Goal: Information Seeking & Learning: Learn about a topic

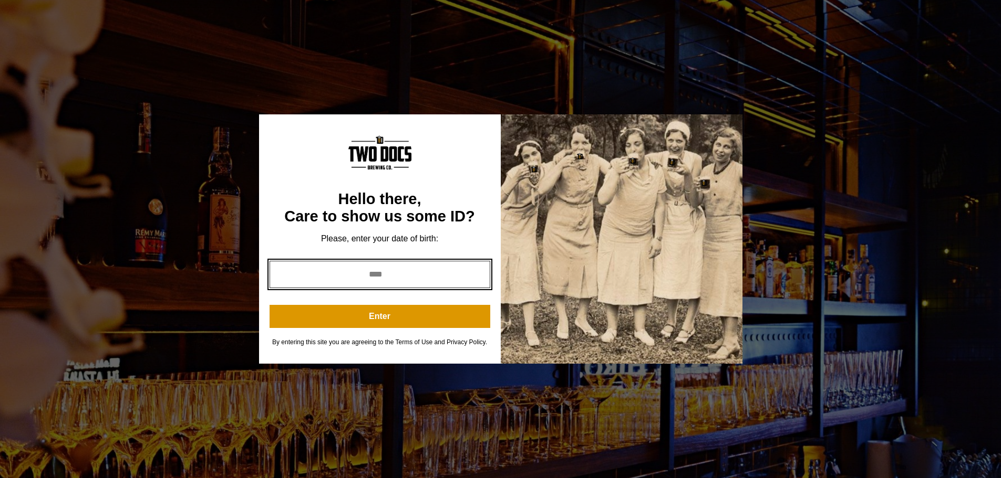
click at [347, 283] on input "year" at bounding box center [379, 274] width 221 height 27
type input "****"
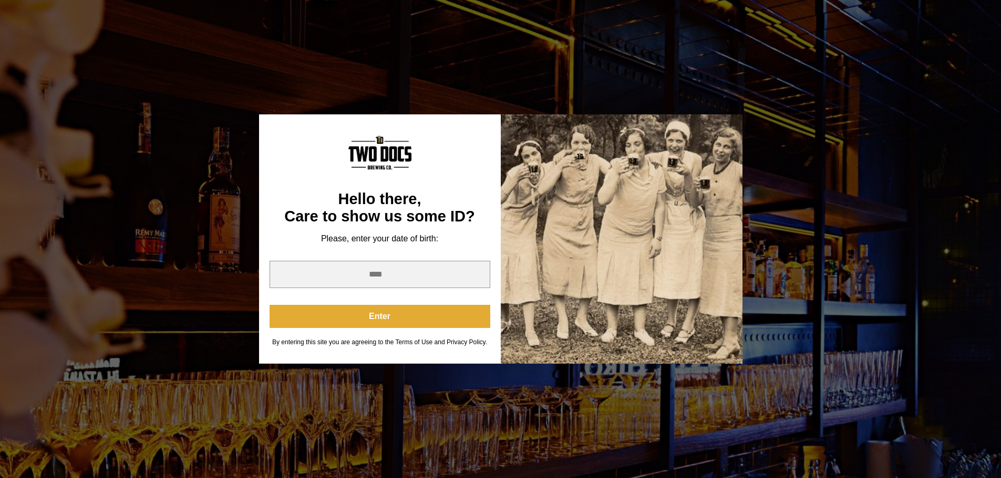
click at [357, 318] on button "Enter" at bounding box center [379, 316] width 221 height 23
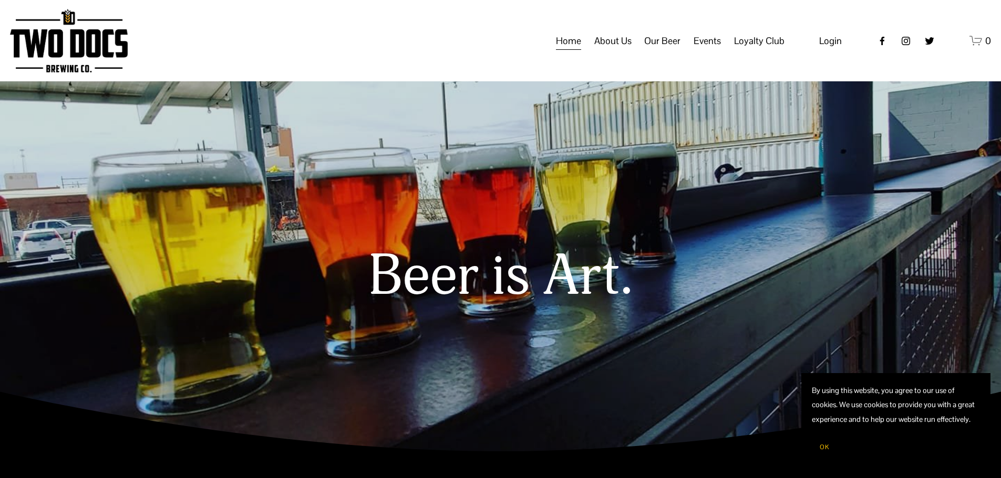
click at [0, 0] on span "Calendar" at bounding box center [0, 0] width 0 height 0
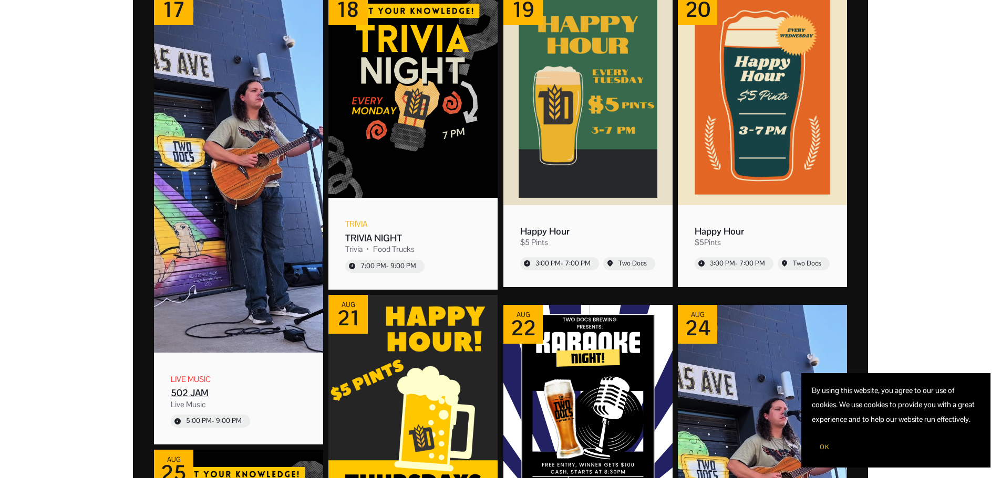
scroll to position [105, 0]
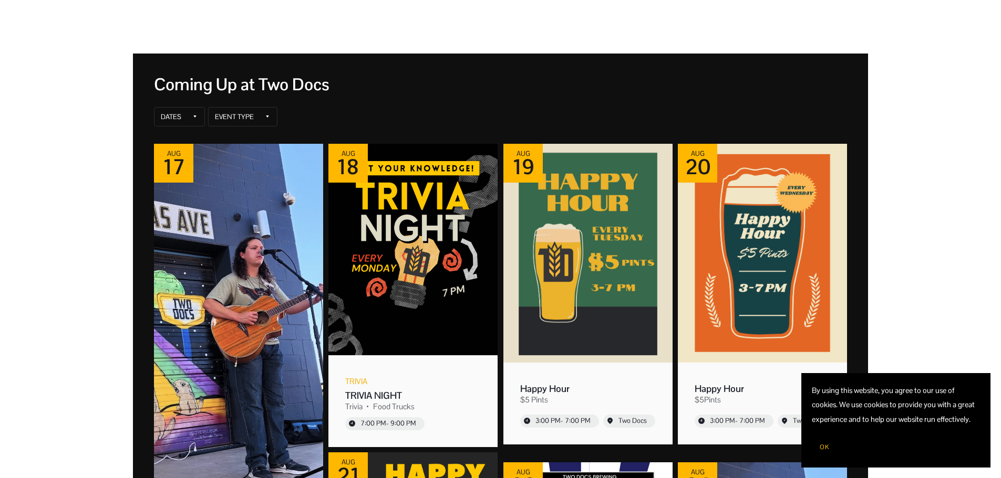
click at [153, 107] on div "Dates Event Type Venue" at bounding box center [500, 117] width 696 height 23
click at [163, 107] on div "Dates Event Type Venue" at bounding box center [500, 117] width 696 height 23
click at [167, 113] on div "Dates" at bounding box center [171, 117] width 20 height 8
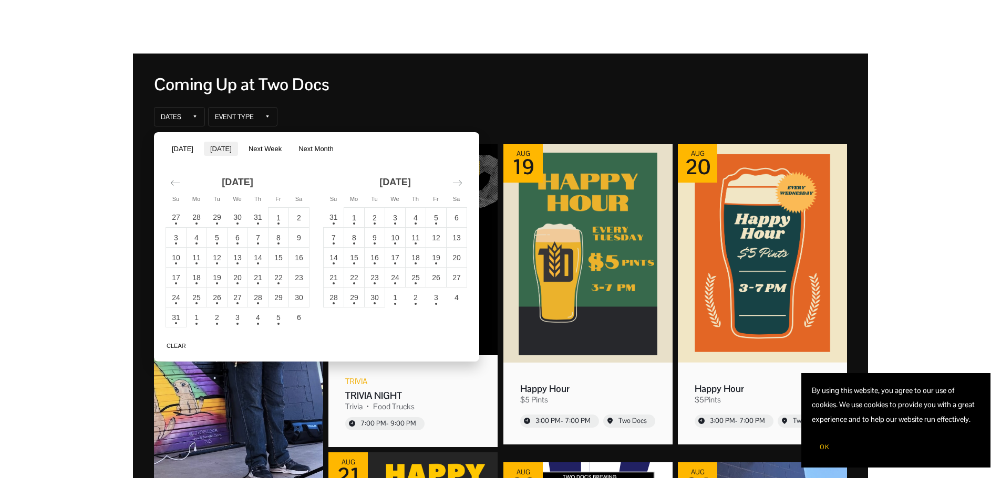
click at [213, 146] on button "[DATE]" at bounding box center [221, 149] width 34 height 14
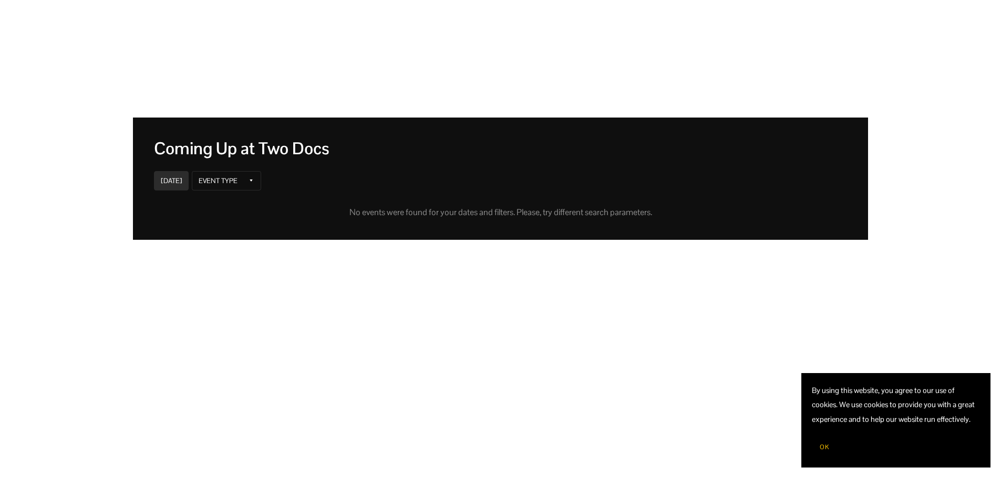
scroll to position [0, 0]
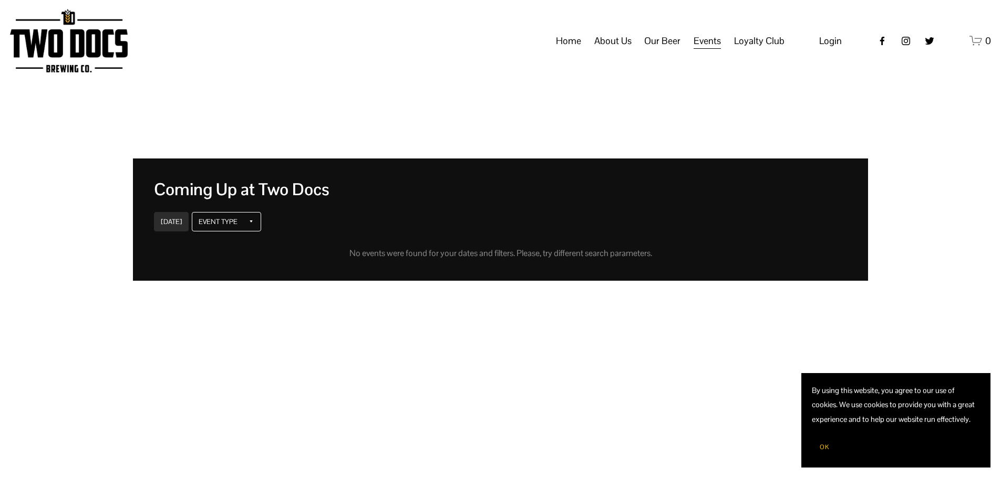
click at [207, 223] on div "Event Type" at bounding box center [218, 222] width 39 height 8
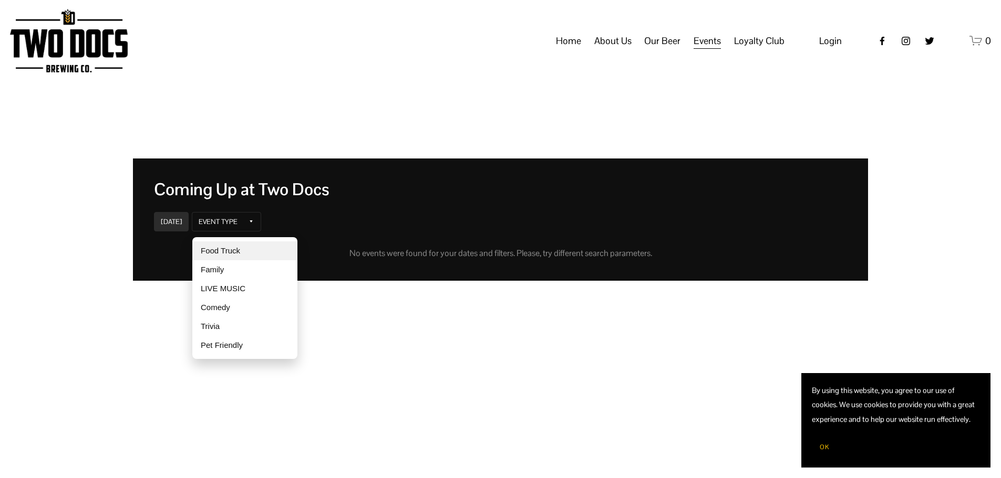
click at [214, 246] on div "Food Truck" at bounding box center [244, 251] width 105 height 19
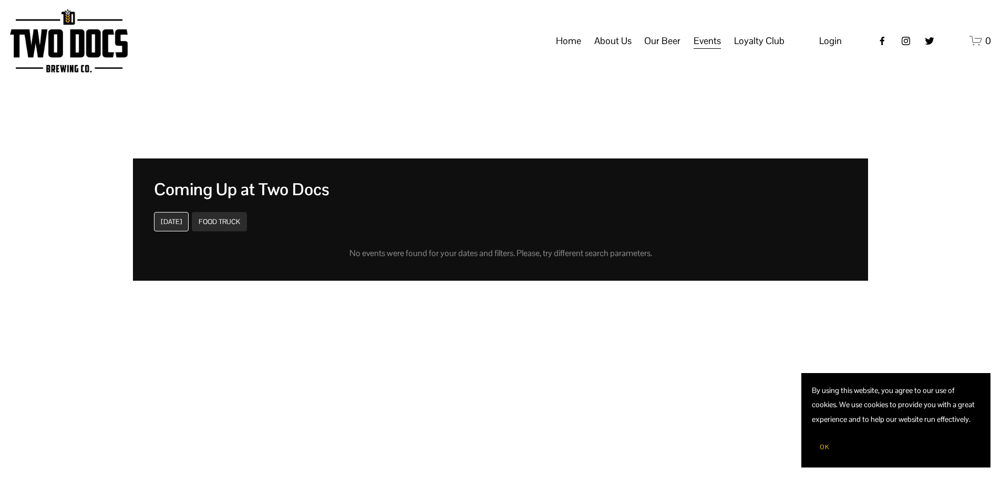
click at [178, 221] on div "[DATE]" at bounding box center [171, 222] width 21 height 8
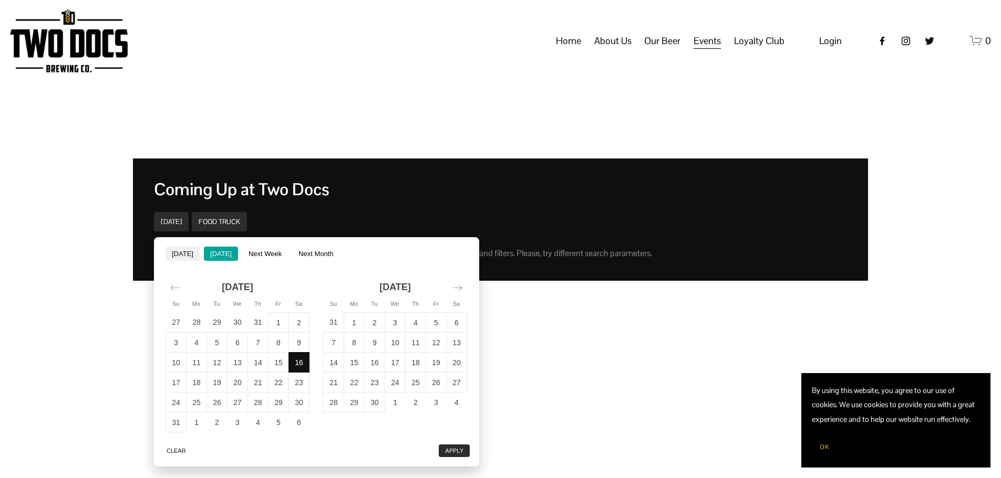
click at [176, 252] on button "[DATE]" at bounding box center [182, 254] width 34 height 14
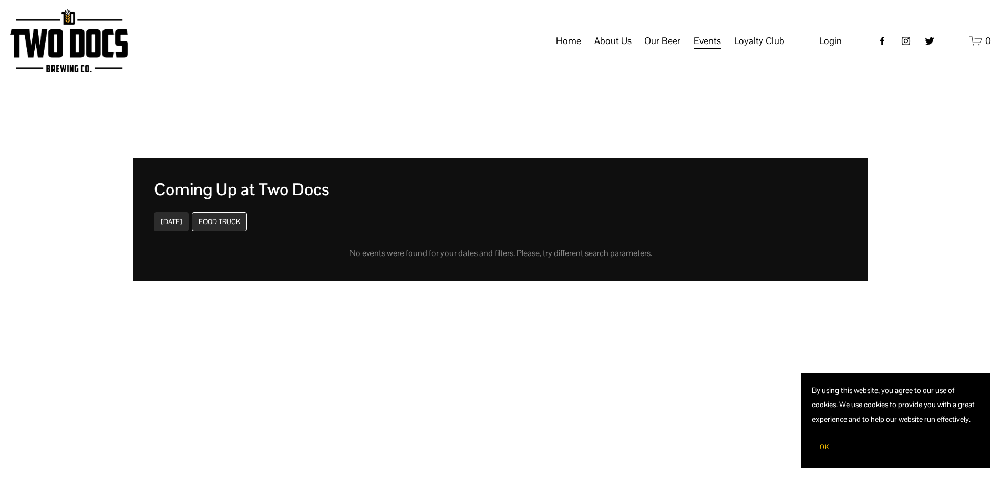
click at [228, 221] on div "Food Truck" at bounding box center [219, 222] width 41 height 8
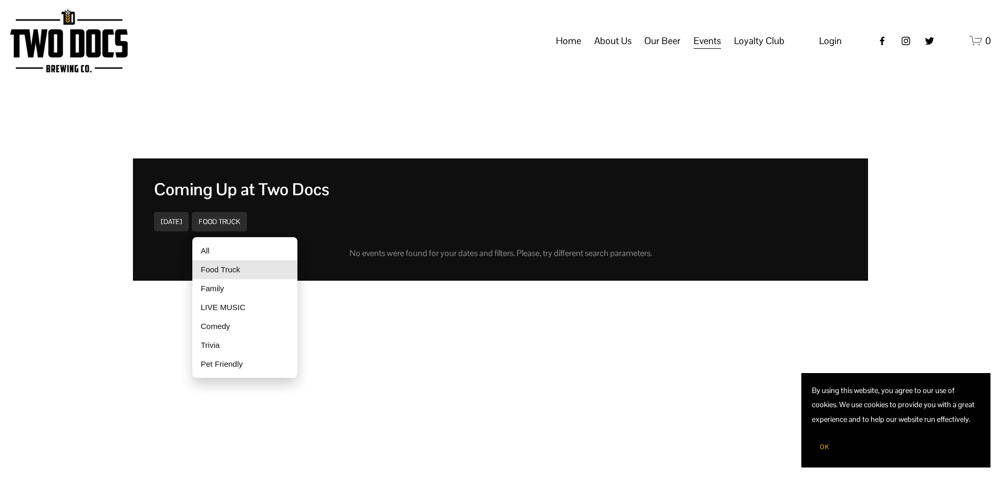
click at [345, 230] on div "[DATE] Food Truck Venue" at bounding box center [500, 222] width 696 height 23
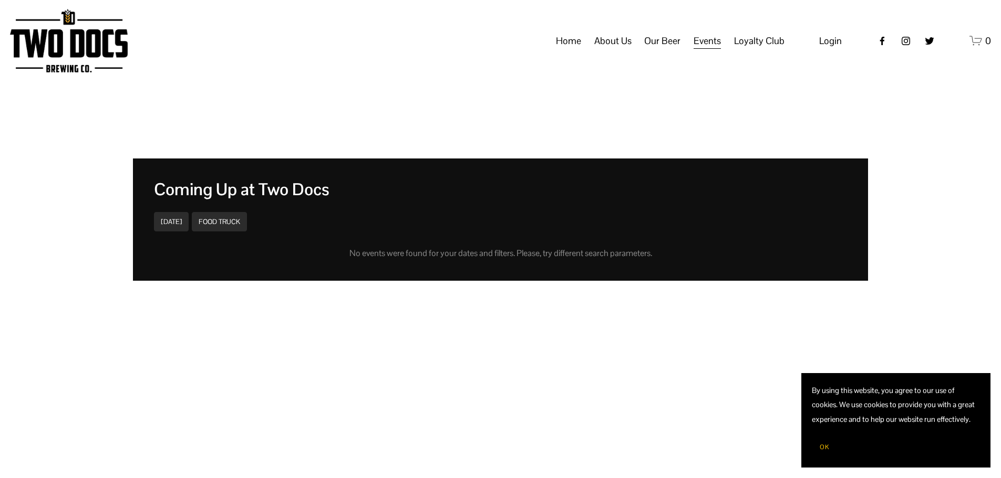
click at [0, 0] on span "Calendar" at bounding box center [0, 0] width 0 height 0
